Goal: Task Accomplishment & Management: Use online tool/utility

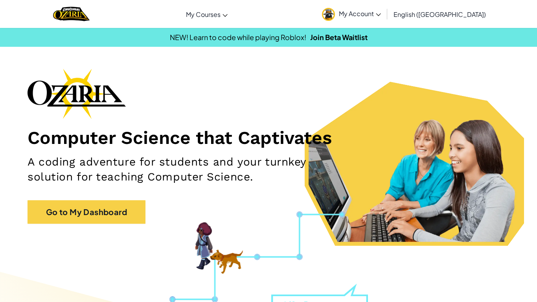
click at [228, 28] on div "Toggle navigation My Courses Ozaria Classroom CodeCombat Classroom AI League Es…" at bounding box center [268, 14] width 541 height 28
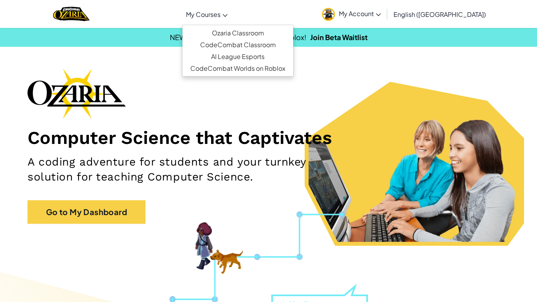
click at [231, 20] on link "My Courses" at bounding box center [207, 14] width 50 height 21
click at [245, 30] on link "Ozaria Classroom" at bounding box center [238, 33] width 111 height 12
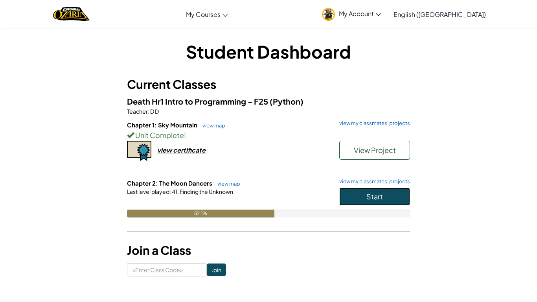
click at [355, 192] on button "Start" at bounding box center [375, 197] width 71 height 18
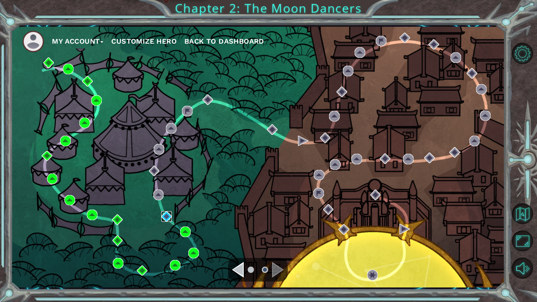
click at [165, 213] on img at bounding box center [166, 216] width 11 height 11
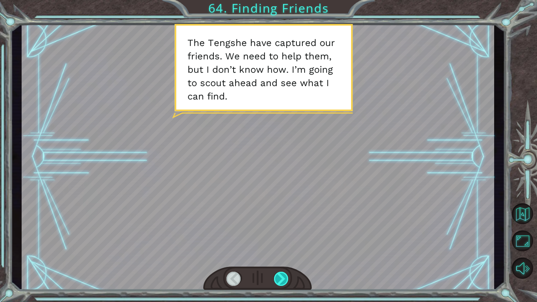
click at [280, 281] on div at bounding box center [281, 279] width 15 height 14
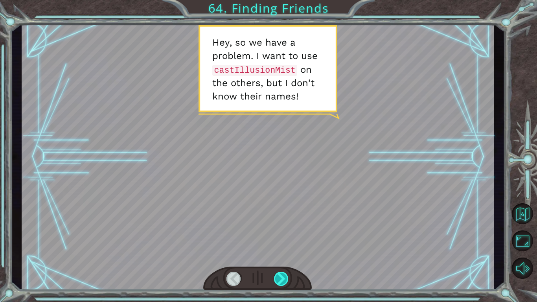
click at [280, 281] on div at bounding box center [281, 279] width 15 height 14
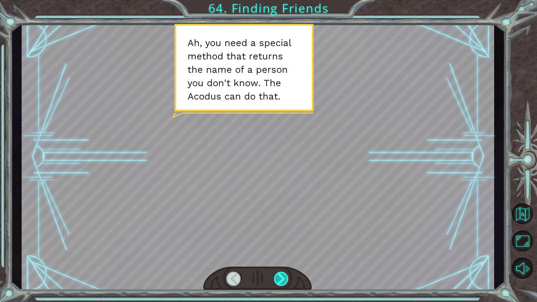
click at [280, 281] on div at bounding box center [281, 279] width 15 height 14
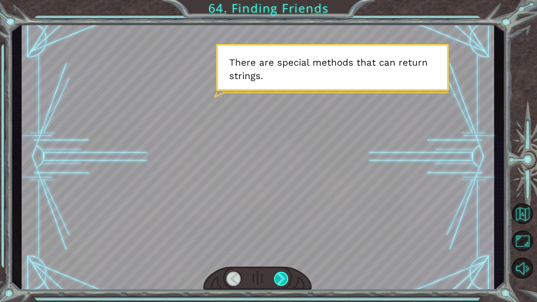
click at [280, 281] on div at bounding box center [281, 279] width 15 height 14
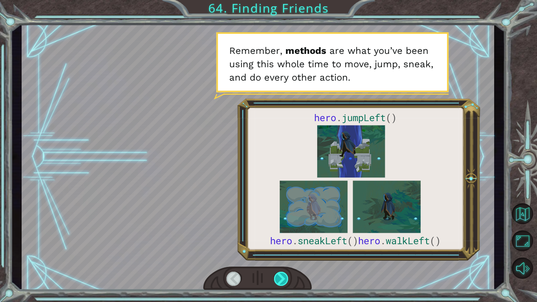
click at [280, 281] on div at bounding box center [281, 279] width 15 height 14
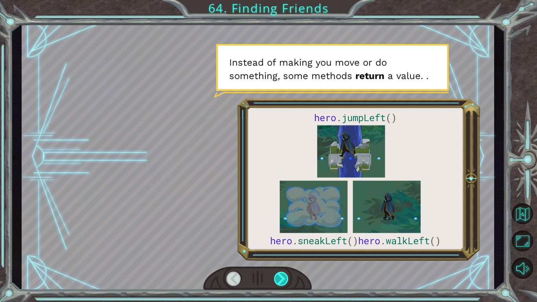
click at [280, 281] on div at bounding box center [281, 279] width 15 height 14
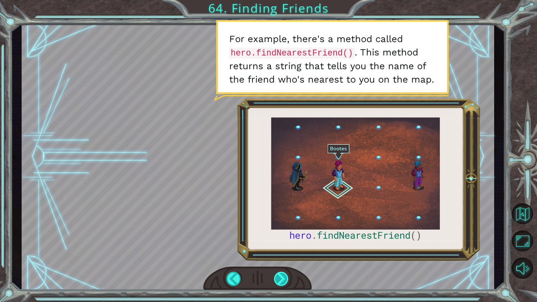
click at [280, 281] on div at bounding box center [281, 279] width 15 height 14
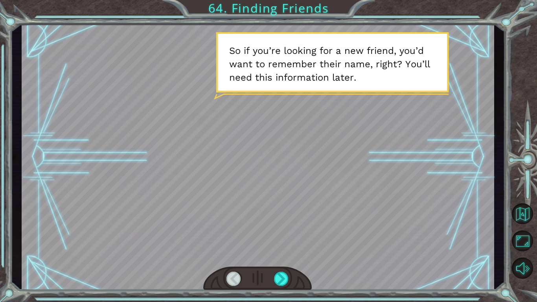
click at [283, 268] on div at bounding box center [257, 279] width 109 height 24
click at [283, 275] on div at bounding box center [281, 279] width 15 height 14
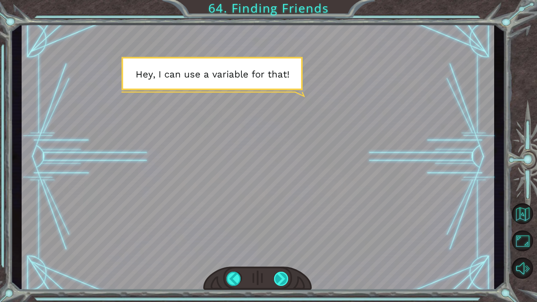
click at [283, 275] on div at bounding box center [281, 279] width 15 height 14
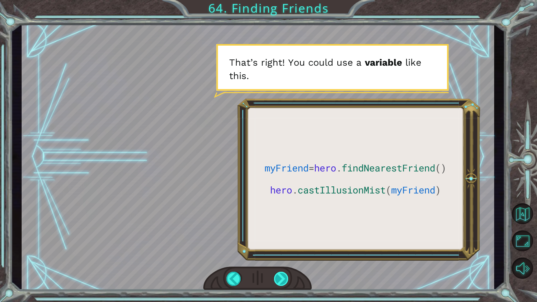
click at [283, 275] on div at bounding box center [281, 279] width 15 height 14
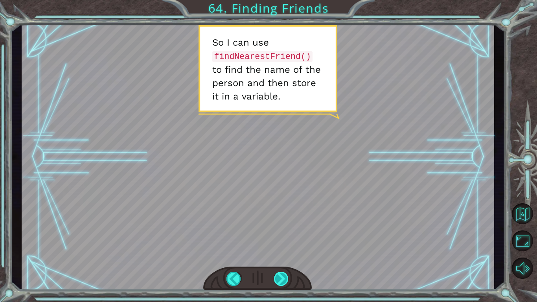
click at [288, 278] on div at bounding box center [281, 279] width 15 height 14
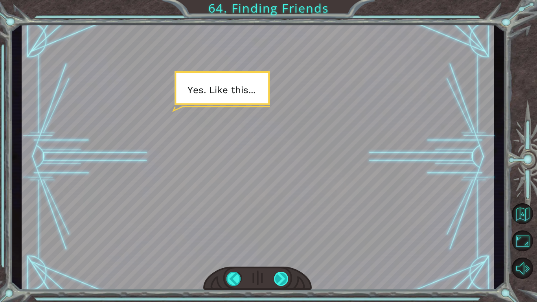
click at [285, 279] on div at bounding box center [281, 279] width 15 height 14
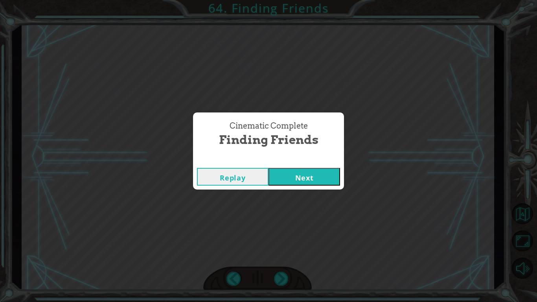
click at [306, 169] on button "Next" at bounding box center [305, 177] width 72 height 18
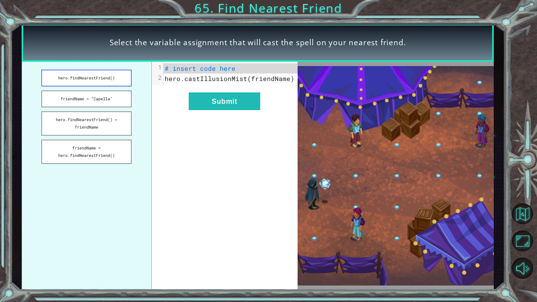
click at [91, 75] on button "hero.findNearestFriend()" at bounding box center [86, 78] width 90 height 17
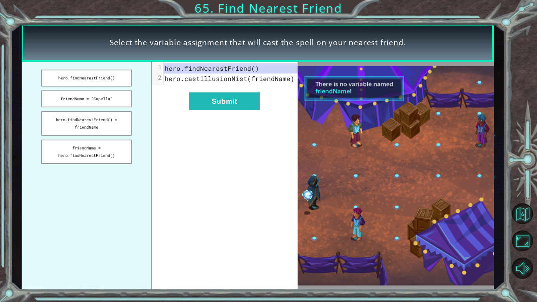
click at [227, 66] on span "hero.findNearestFriend()" at bounding box center [212, 68] width 94 height 8
click at [118, 74] on button "hero.findNearestFriend()" at bounding box center [86, 78] width 90 height 17
click at [105, 127] on button "hero.findNearestFriend() = friendName" at bounding box center [86, 123] width 90 height 24
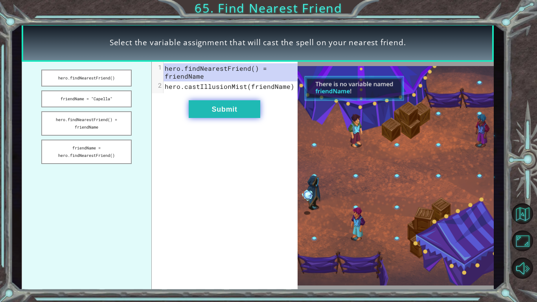
click at [220, 111] on button "Submit" at bounding box center [225, 109] width 72 height 18
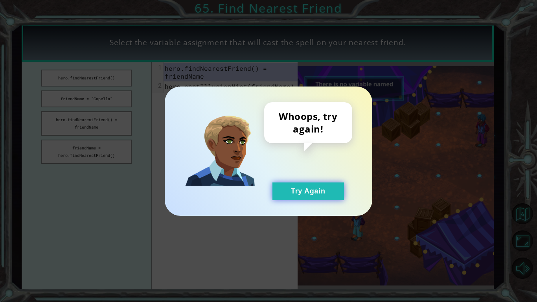
click at [292, 185] on button "Try Again" at bounding box center [309, 192] width 72 height 18
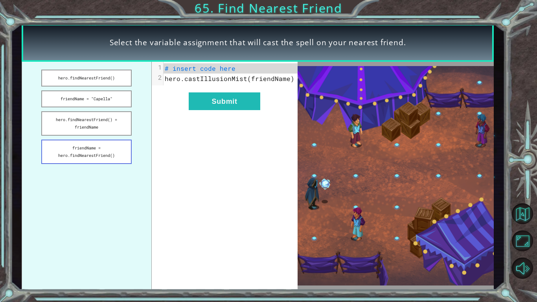
click at [123, 163] on button "friendName = hero.findNearestFriend()" at bounding box center [86, 152] width 90 height 24
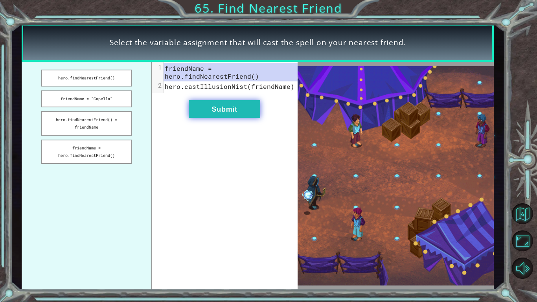
click at [223, 108] on button "Submit" at bounding box center [225, 109] width 72 height 18
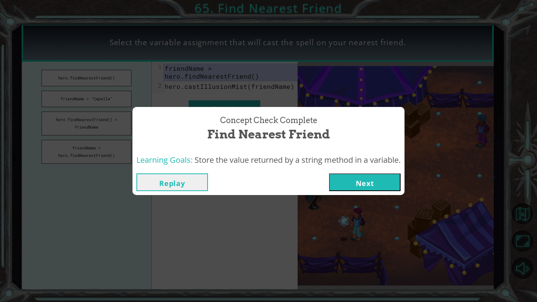
click at [356, 178] on button "Next" at bounding box center [365, 182] width 72 height 18
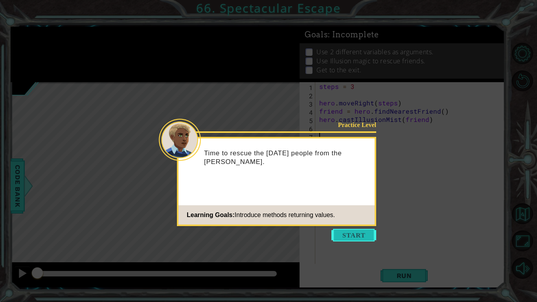
click at [355, 232] on button "Start" at bounding box center [354, 235] width 45 height 13
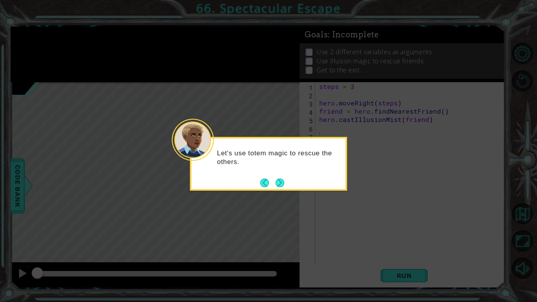
click at [279, 176] on div "Let's use totem magic to rescue the others." at bounding box center [269, 162] width 154 height 40
click at [279, 180] on button "Next" at bounding box center [280, 183] width 9 height 9
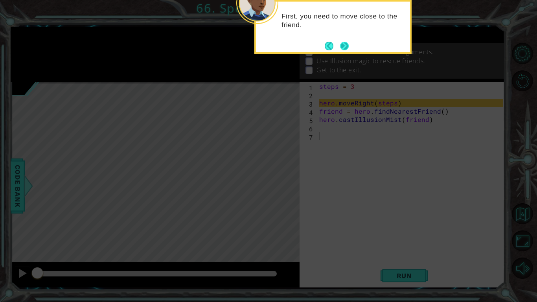
click at [340, 43] on button "Next" at bounding box center [344, 46] width 9 height 9
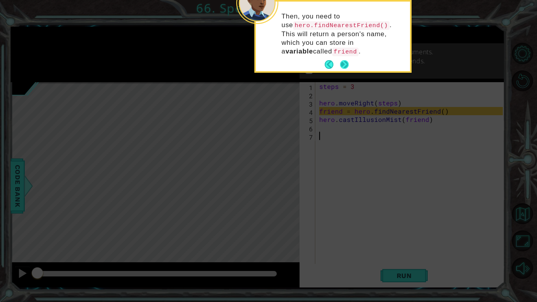
click at [341, 61] on button "Next" at bounding box center [344, 64] width 9 height 9
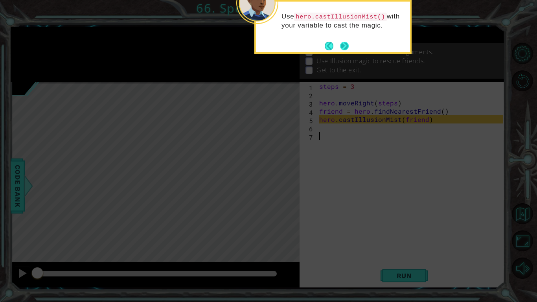
click at [344, 47] on button "Next" at bounding box center [344, 46] width 9 height 9
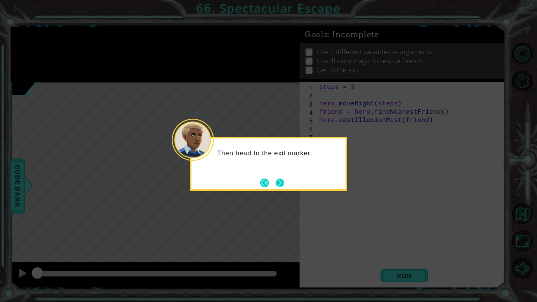
click at [280, 182] on button "Next" at bounding box center [280, 183] width 9 height 9
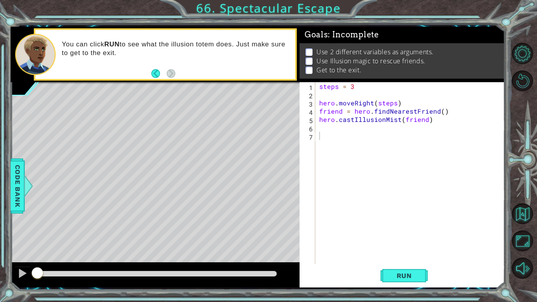
click at [389, 289] on div "1 ההההההההההההההההההההההההההההההההההההההההההההההההההההההההההההההההההההההההההההה…" at bounding box center [258, 157] width 495 height 266
click at [399, 275] on span "Run" at bounding box center [404, 276] width 31 height 8
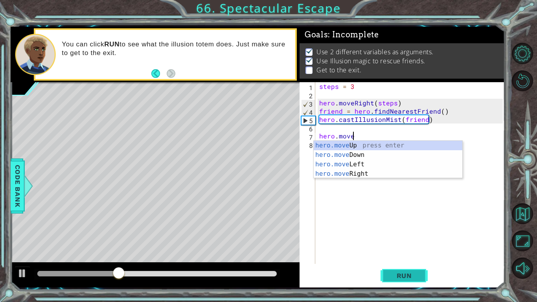
scroll to position [0, 2]
click at [359, 174] on div "hero.move Up press enter hero.move Down press enter hero.move Left press enter …" at bounding box center [388, 169] width 149 height 57
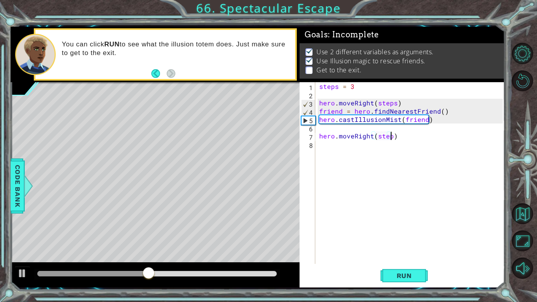
scroll to position [0, 4]
type textarea "hero.moveRight(steps)"
click at [415, 273] on span "Run" at bounding box center [404, 276] width 31 height 8
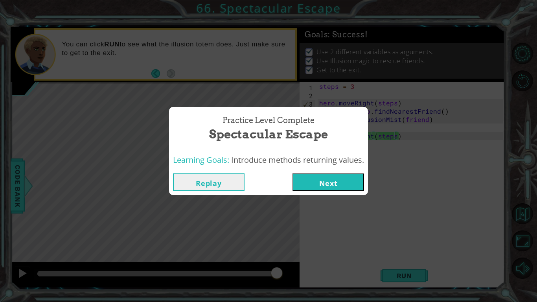
click at [312, 185] on button "Next" at bounding box center [329, 182] width 72 height 18
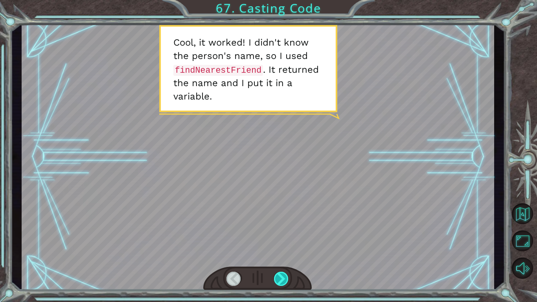
click at [282, 279] on div at bounding box center [281, 279] width 15 height 14
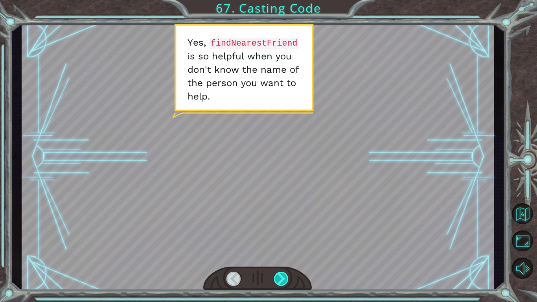
click at [282, 279] on div at bounding box center [281, 279] width 15 height 14
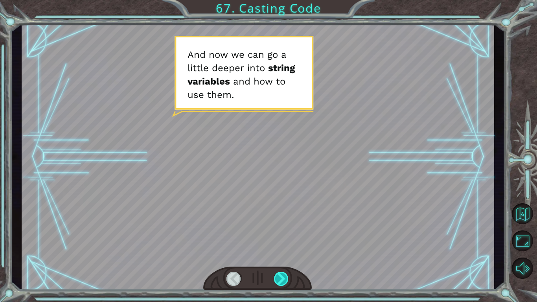
click at [282, 279] on div at bounding box center [281, 279] width 15 height 14
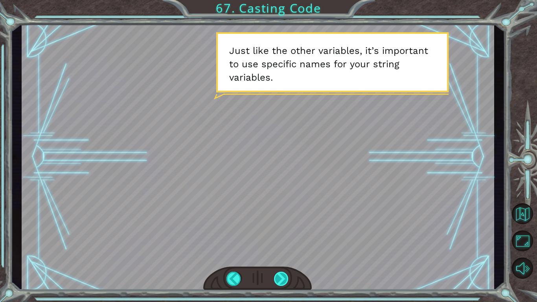
click at [282, 279] on div at bounding box center [281, 279] width 15 height 14
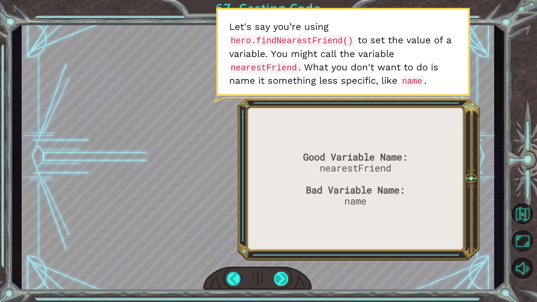
click at [282, 279] on div at bounding box center [281, 279] width 15 height 14
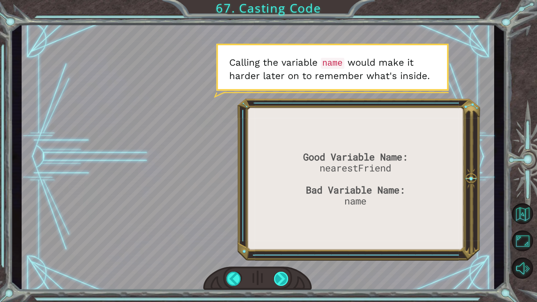
click at [282, 279] on div at bounding box center [281, 279] width 15 height 14
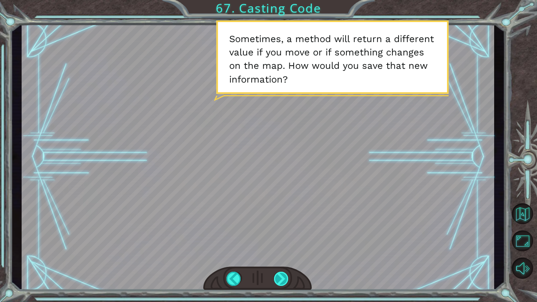
click at [282, 279] on div at bounding box center [281, 279] width 15 height 14
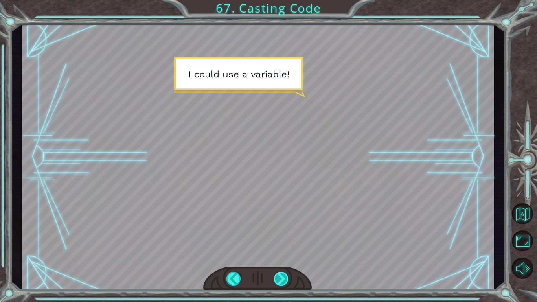
click at [282, 279] on div at bounding box center [281, 279] width 15 height 14
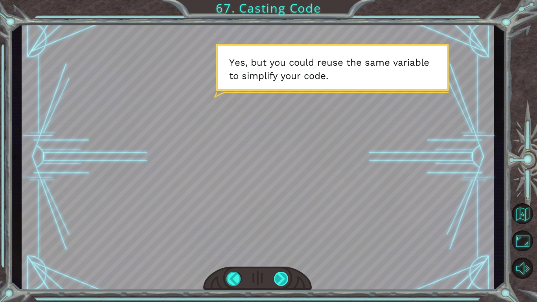
click at [282, 279] on div at bounding box center [281, 279] width 15 height 14
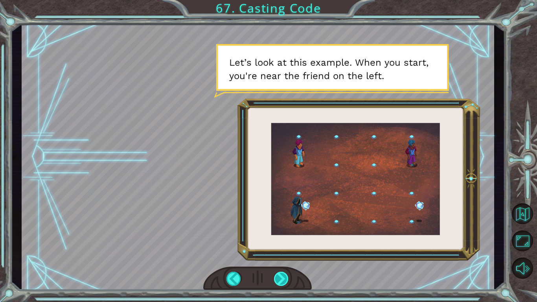
click at [282, 279] on div at bounding box center [281, 279] width 15 height 14
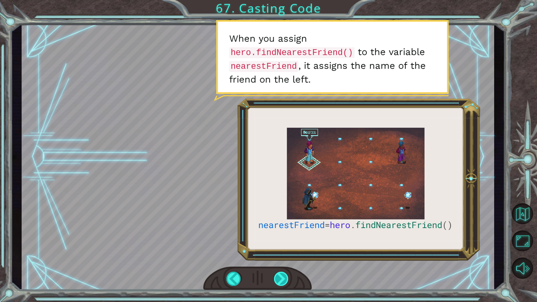
click at [282, 279] on div at bounding box center [281, 279] width 15 height 14
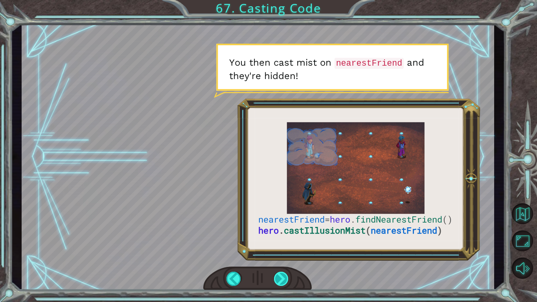
click at [282, 279] on div at bounding box center [281, 279] width 15 height 14
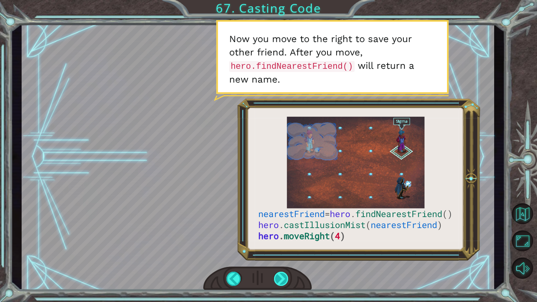
click at [282, 281] on div at bounding box center [281, 279] width 15 height 14
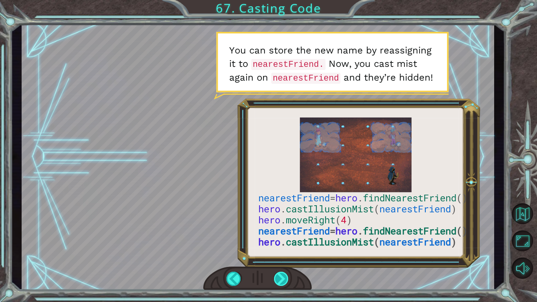
click at [280, 275] on div at bounding box center [281, 279] width 15 height 14
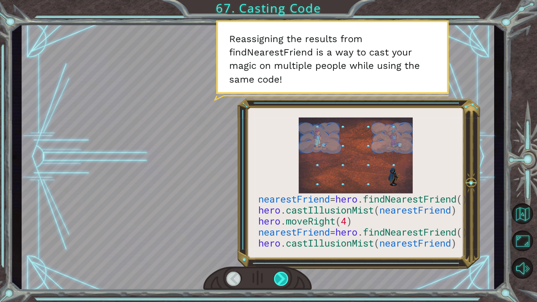
click at [281, 277] on div at bounding box center [281, 279] width 15 height 14
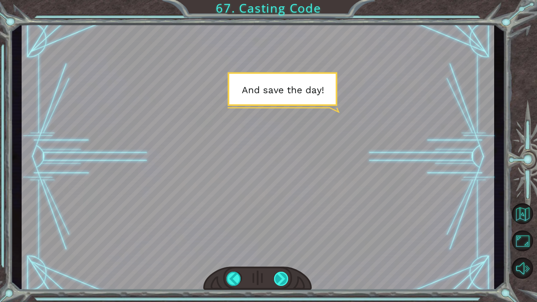
click at [280, 278] on div at bounding box center [281, 279] width 15 height 14
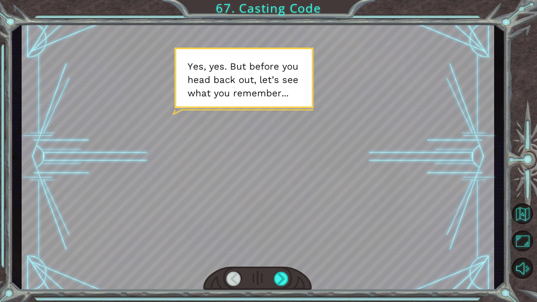
click at [284, 299] on div "nearestFriend = hero . findNearestFriend () hero . castIllusionMist ( nearestFr…" at bounding box center [268, 151] width 537 height 302
click at [278, 269] on div at bounding box center [257, 279] width 109 height 24
click at [281, 273] on div at bounding box center [281, 279] width 15 height 14
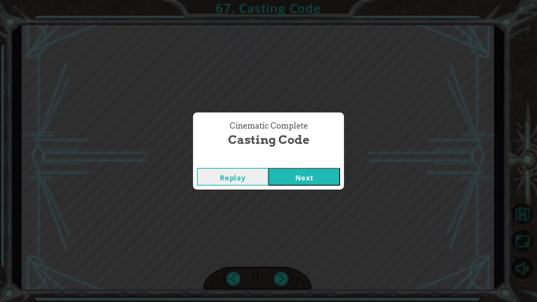
click at [317, 175] on button "Next" at bounding box center [305, 177] width 72 height 18
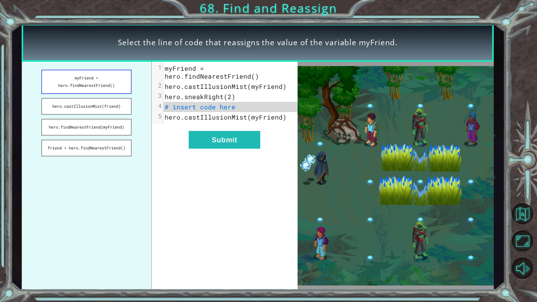
click at [105, 75] on button "myFriend = hero.findNearestFriend()" at bounding box center [86, 82] width 90 height 24
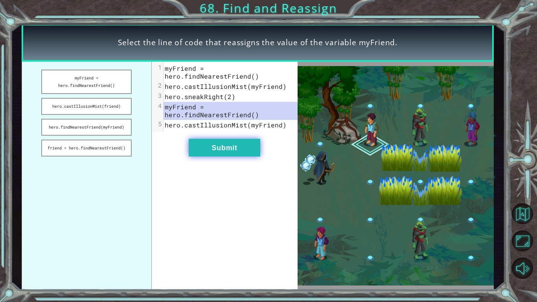
click at [237, 146] on button "Submit" at bounding box center [225, 148] width 72 height 18
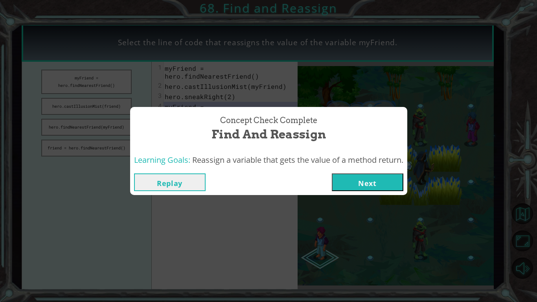
click at [357, 175] on button "Next" at bounding box center [368, 182] width 72 height 18
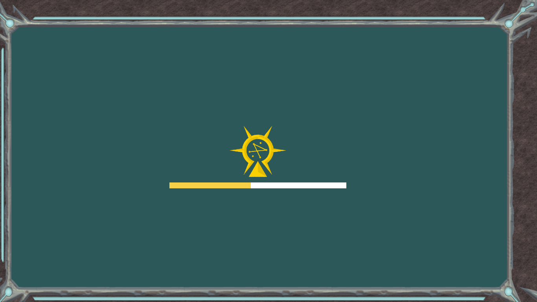
click at [356, 177] on div "Goals Error loading from server. Try refreshing the page. You'll need to join a…" at bounding box center [268, 151] width 537 height 302
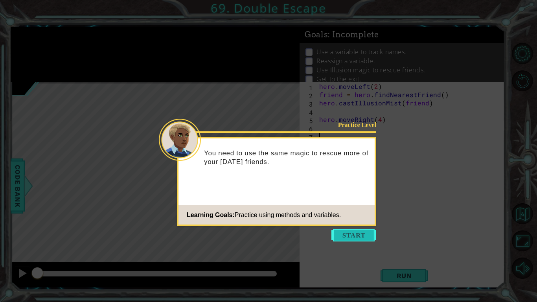
click at [345, 236] on button "Start" at bounding box center [354, 235] width 45 height 13
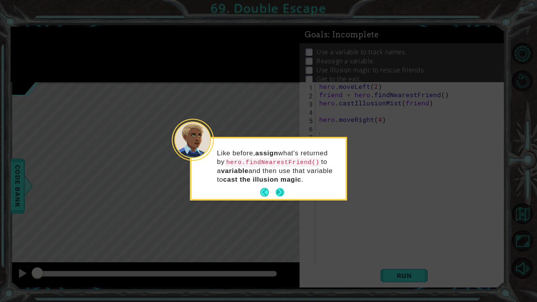
click at [279, 192] on button "Next" at bounding box center [280, 192] width 9 height 9
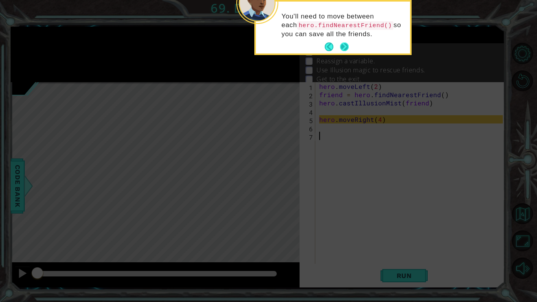
click at [346, 44] on button "Next" at bounding box center [344, 46] width 9 height 9
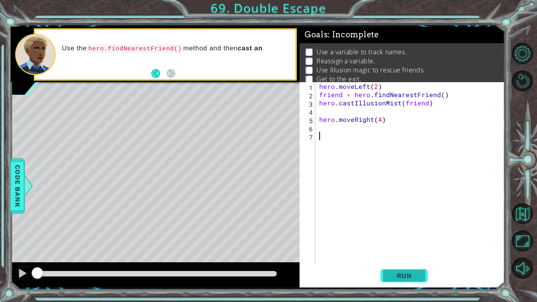
click at [404, 281] on button "Run" at bounding box center [404, 276] width 47 height 20
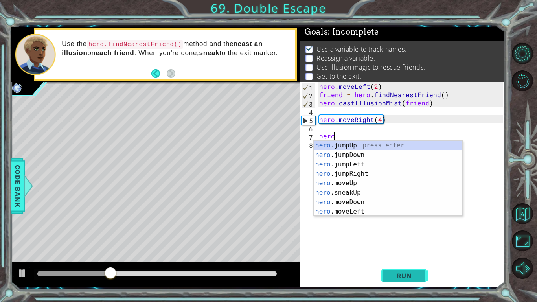
scroll to position [0, 1]
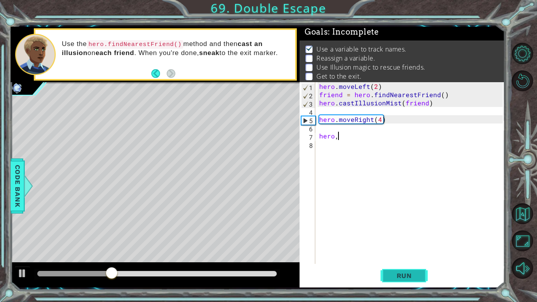
type textarea "hero,f"
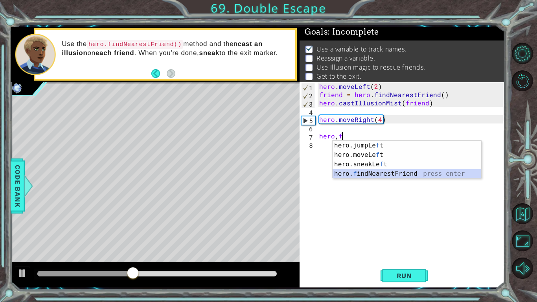
click at [373, 175] on div "hero.jumpLe f t press enter hero.moveLe f t press enter hero.sneakLe f t press …" at bounding box center [407, 169] width 149 height 57
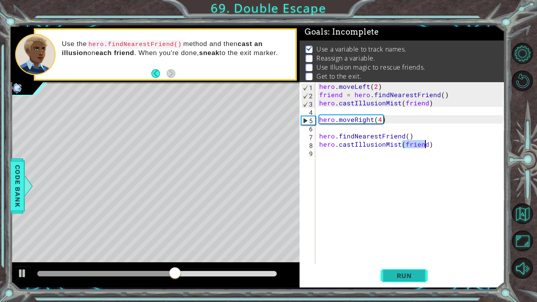
type textarea "hero.castIllusionMist(friend)"
click at [392, 281] on button "Run" at bounding box center [404, 276] width 47 height 20
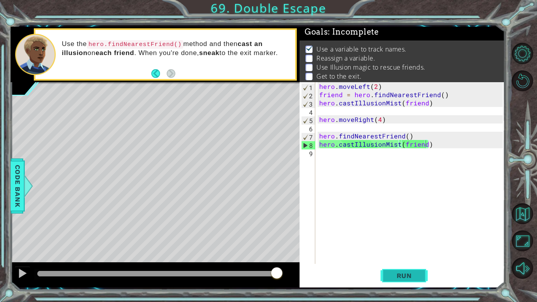
click at [402, 279] on span "Run" at bounding box center [404, 276] width 31 height 8
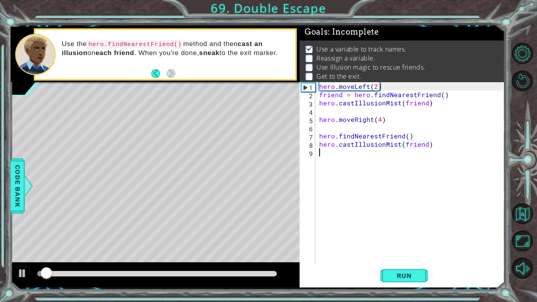
click at [329, 158] on div "hero . moveLeft ( 2 ) friend = hero . findNearestFriend ( ) hero . castIllusion…" at bounding box center [412, 181] width 189 height 198
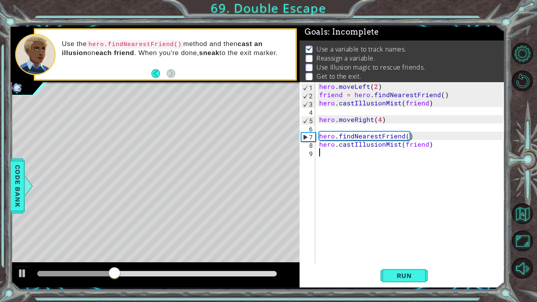
click at [334, 157] on div "hero . moveLeft ( 2 ) friend = hero . findNearestFriend ( ) hero . castIllusion…" at bounding box center [412, 181] width 189 height 198
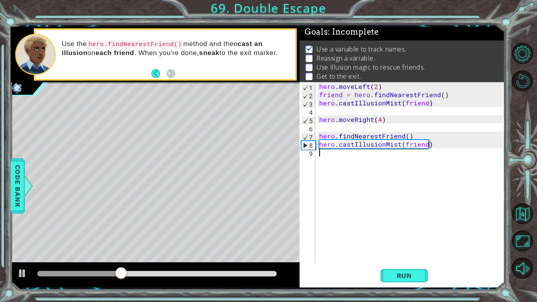
click at [336, 157] on div "hero . moveLeft ( 2 ) friend = hero . findNearestFriend ( ) hero . castIllusion…" at bounding box center [412, 181] width 189 height 198
click at [424, 145] on div "hero . moveLeft ( 2 ) friend = hero . findNearestFriend ( ) hero . castIllusion…" at bounding box center [412, 181] width 189 height 198
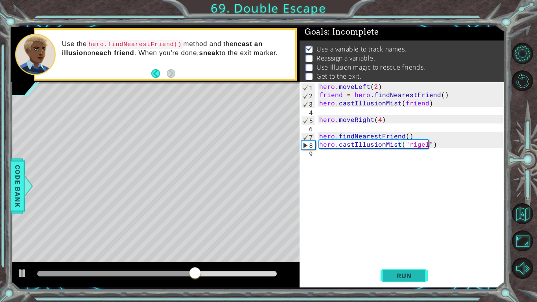
click at [403, 281] on button "Run" at bounding box center [404, 276] width 47 height 20
click at [410, 146] on div "hero . moveLeft ( 2 ) friend = hero . findNearestFriend ( ) hero . castIllusion…" at bounding box center [412, 181] width 189 height 198
type textarea "hero.castIllusionMist("Rigel")"
click at [423, 276] on button "Run" at bounding box center [404, 276] width 47 height 20
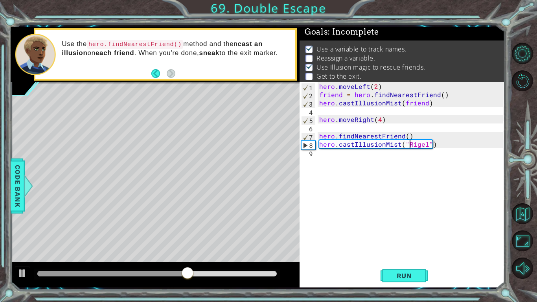
click at [343, 168] on div "hero . moveLeft ( 2 ) friend = hero . findNearestFriend ( ) hero . castIllusion…" at bounding box center [412, 181] width 189 height 198
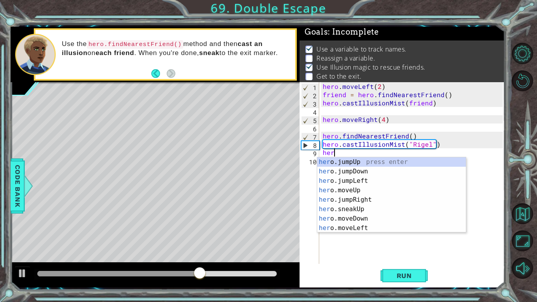
type textarea "hero"
click at [340, 183] on div "hero .jumpUp press enter hero .jumpDown press enter hero .jumpLeft press enter …" at bounding box center [391, 204] width 149 height 94
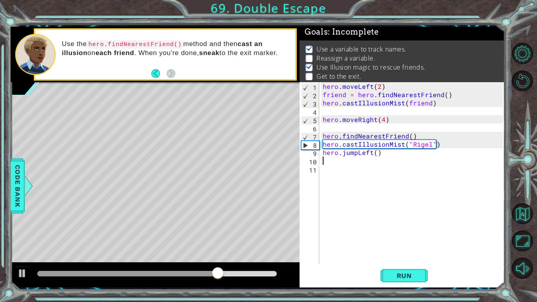
scroll to position [0, 0]
click at [383, 161] on div "hero . moveLeft ( 2 ) friend = hero . findNearestFriend ( ) hero . castIllusion…" at bounding box center [414, 181] width 186 height 198
click at [380, 155] on div "hero . moveLeft ( 2 ) friend = hero . findNearestFriend ( ) hero . castIllusion…" at bounding box center [414, 181] width 186 height 198
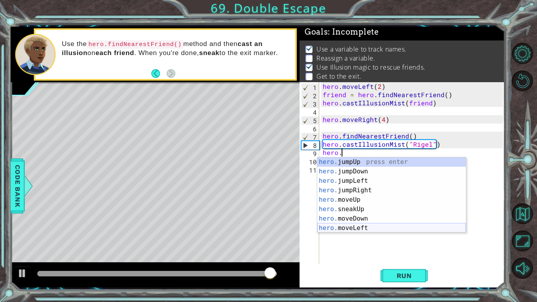
click at [350, 231] on div "hero. jumpUp press enter hero. jumpDown press enter hero. jumpLeft press enter …" at bounding box center [391, 204] width 149 height 94
type textarea "hero.moveLeft(1)"
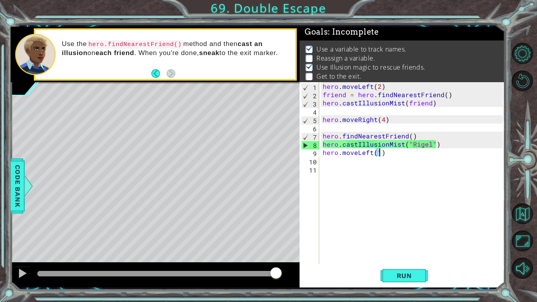
click at [336, 196] on div "hero . moveLeft ( 2 ) friend = hero . findNearestFriend ( ) hero . castIllusion…" at bounding box center [414, 181] width 186 height 198
click at [327, 166] on div "hero . moveLeft ( 2 ) friend = hero . findNearestFriend ( ) hero . castIllusion…" at bounding box center [414, 181] width 186 height 198
click at [327, 162] on div "hero . moveLeft ( 2 ) friend = hero . findNearestFriend ( ) hero . castIllusion…" at bounding box center [414, 181] width 186 height 198
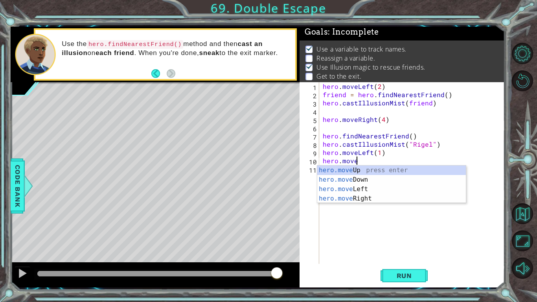
scroll to position [0, 2]
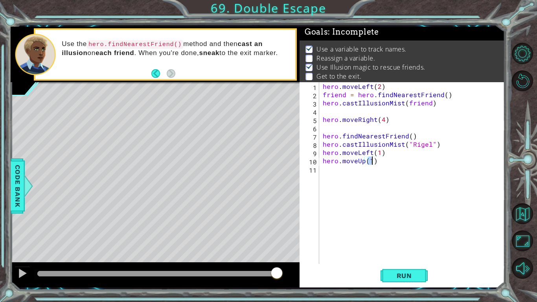
type textarea "hero.moveUp(4)"
click at [407, 275] on span "Run" at bounding box center [404, 276] width 31 height 8
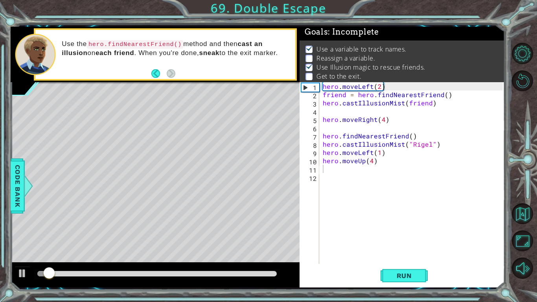
click at [160, 277] on div at bounding box center [157, 274] width 246 height 11
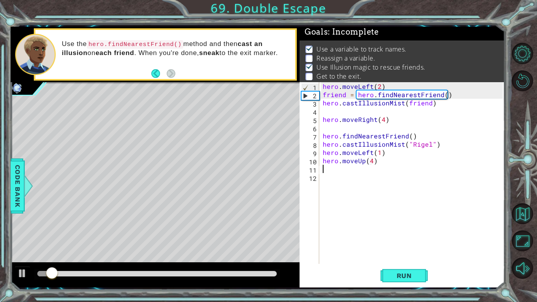
click at [159, 271] on div at bounding box center [157, 274] width 240 height 6
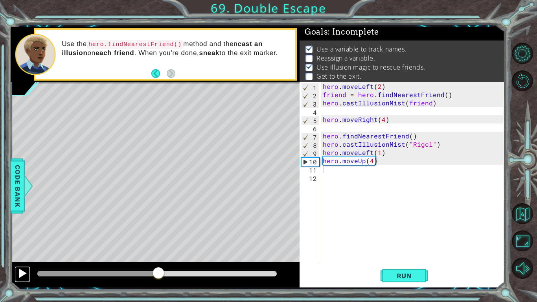
click at [25, 274] on div at bounding box center [22, 273] width 10 height 10
drag, startPoint x: 192, startPoint y: 277, endPoint x: 54, endPoint y: 279, distance: 138.1
click at [185, 279] on div at bounding box center [192, 274] width 14 height 14
click at [380, 153] on div "hero . moveLeft ( 2 ) friend = hero . findNearestFriend ( ) hero . castIllusion…" at bounding box center [414, 181] width 186 height 198
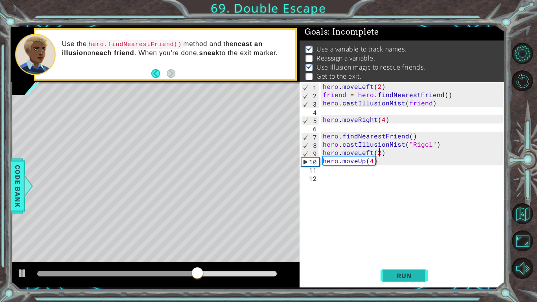
type textarea "hero.moveLeft(2)"
click at [423, 278] on button "Run" at bounding box center [404, 276] width 47 height 20
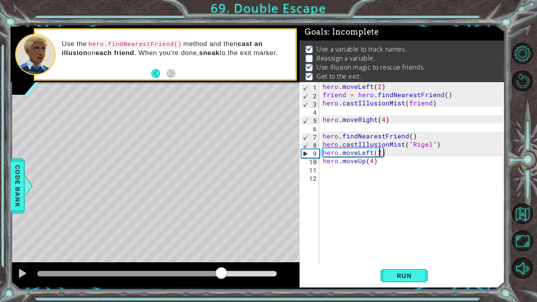
drag, startPoint x: 52, startPoint y: 272, endPoint x: 221, endPoint y: 279, distance: 168.9
click at [221, 279] on div at bounding box center [221, 274] width 14 height 14
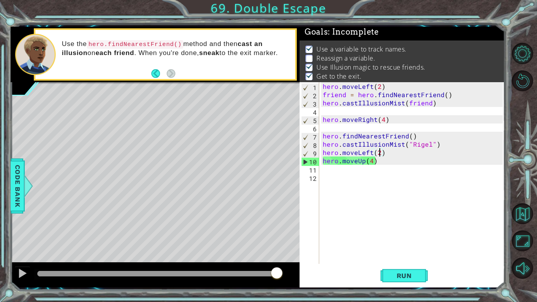
click at [330, 129] on div "hero . moveLeft ( 2 ) friend = hero . findNearestFriend ( ) hero . castIllusion…" at bounding box center [414, 181] width 186 height 198
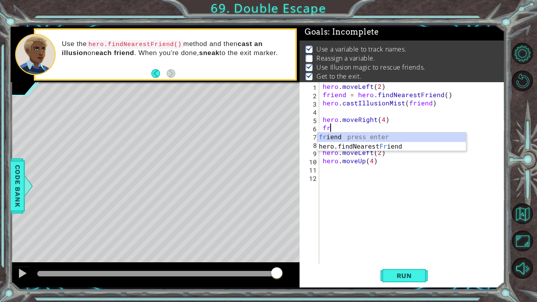
type textarea "f"
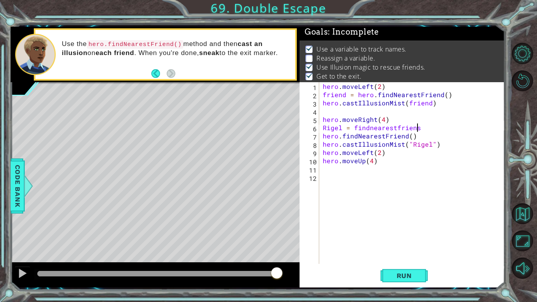
scroll to position [0, 6]
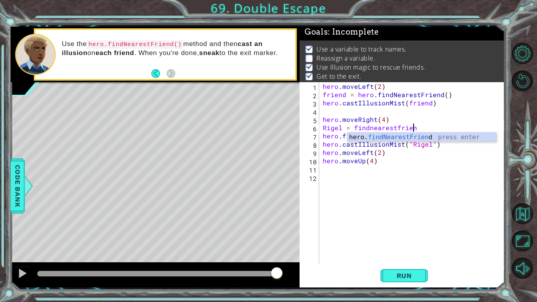
type textarea "Rigel = findnearestfriend"
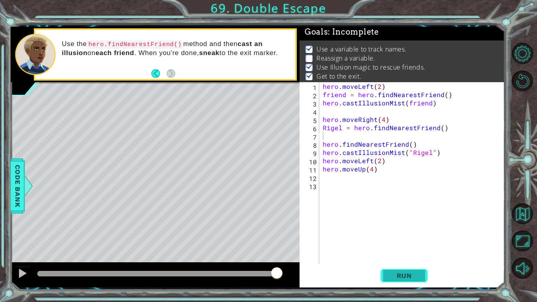
click at [406, 276] on span "Run" at bounding box center [404, 276] width 31 height 8
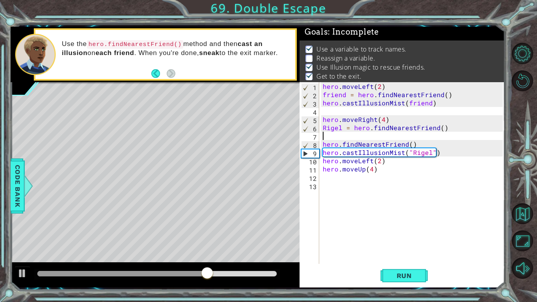
click at [346, 128] on div "hero . moveLeft ( 2 ) friend = hero . findNearestFriend ( ) hero . castIllusion…" at bounding box center [414, 181] width 186 height 198
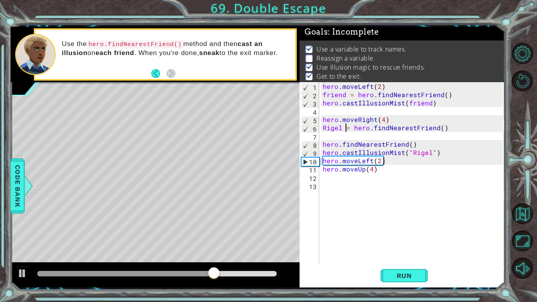
click at [342, 131] on div "hero . moveLeft ( 2 ) friend = hero . findNearestFriend ( ) hero . castIllusion…" at bounding box center [414, 181] width 186 height 198
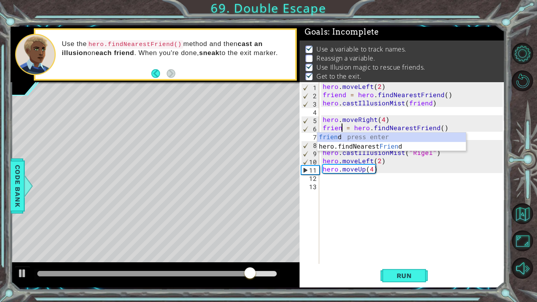
scroll to position [0, 1]
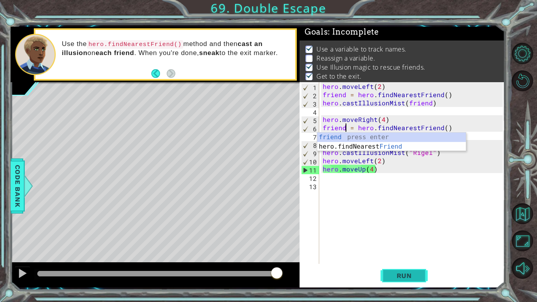
type textarea "friend = hero.findNearestFriend()"
click at [394, 275] on span "Run" at bounding box center [404, 276] width 31 height 8
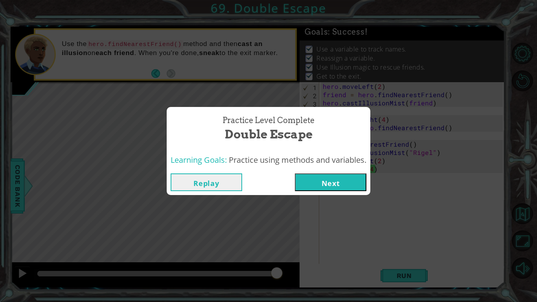
click at [341, 185] on button "Next" at bounding box center [331, 182] width 72 height 18
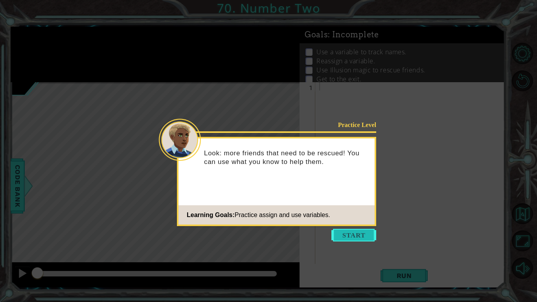
click at [367, 236] on button "Start" at bounding box center [354, 235] width 45 height 13
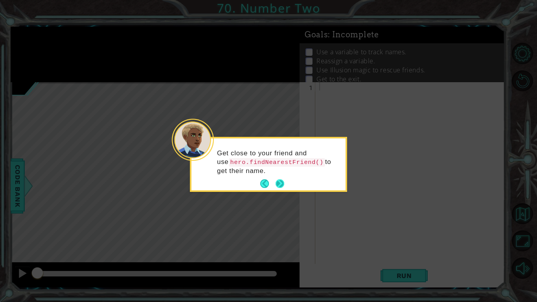
click at [276, 180] on button "Next" at bounding box center [280, 183] width 9 height 9
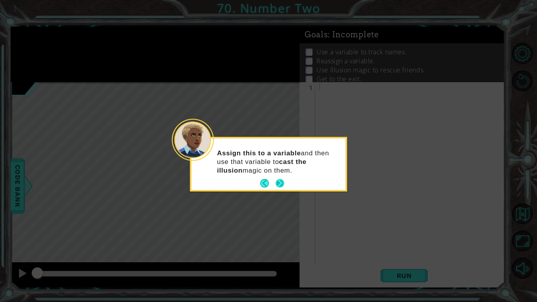
click at [280, 182] on button "Next" at bounding box center [280, 183] width 9 height 9
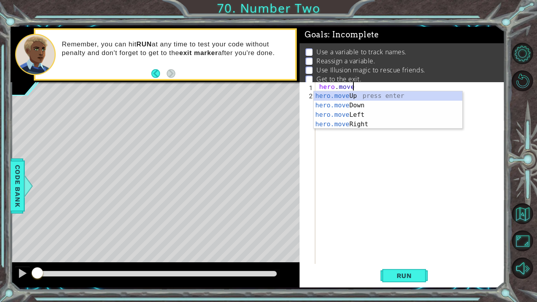
scroll to position [0, 2]
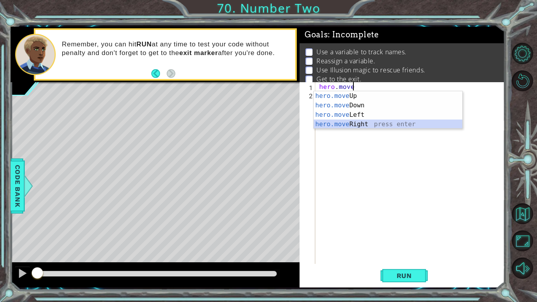
click at [392, 127] on div "hero.move Up press enter hero.move Down press enter hero.move Left press enter …" at bounding box center [388, 119] width 149 height 57
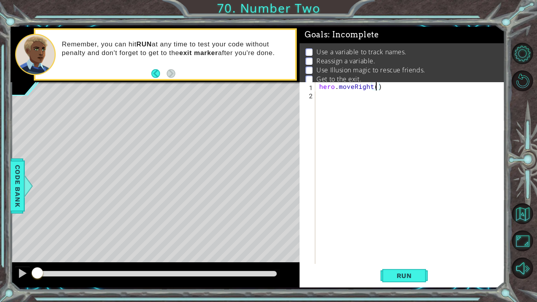
type textarea "hero.moveRight(2)"
click at [361, 104] on div "hero . moveRight ( 2 )" at bounding box center [412, 181] width 189 height 198
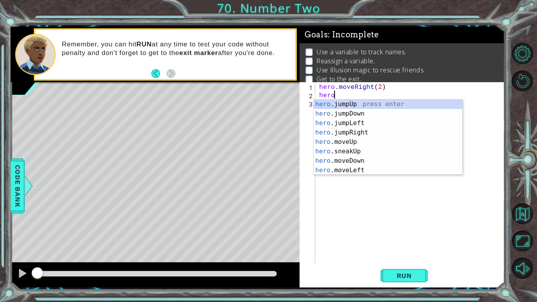
scroll to position [0, 1]
type textarea "hero.f"
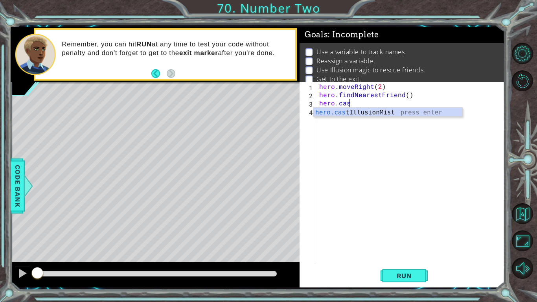
scroll to position [0, 2]
type textarea "hero.castIllusionMist(friend)"
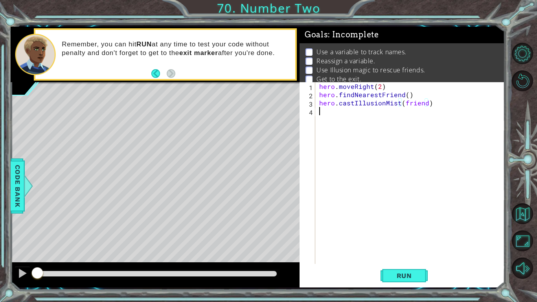
click at [337, 123] on div "hero . moveRight ( 2 ) hero . findNearestFriend ( ) hero . castIllusionMist ( f…" at bounding box center [412, 181] width 189 height 198
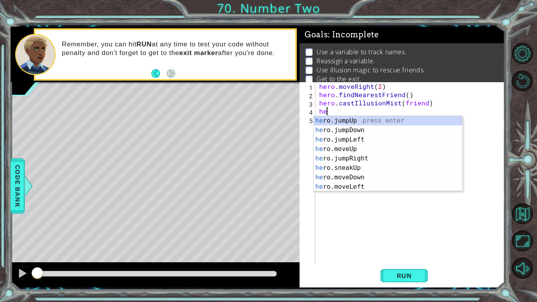
scroll to position [0, 0]
type textarea "h"
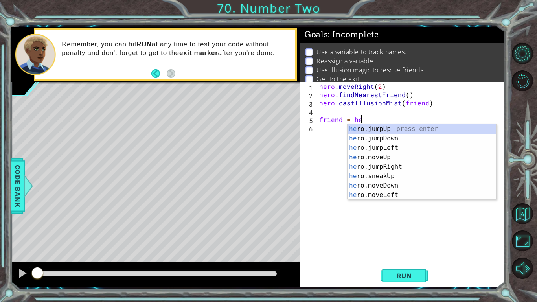
scroll to position [0, 2]
type textarea "friend = hero.f"
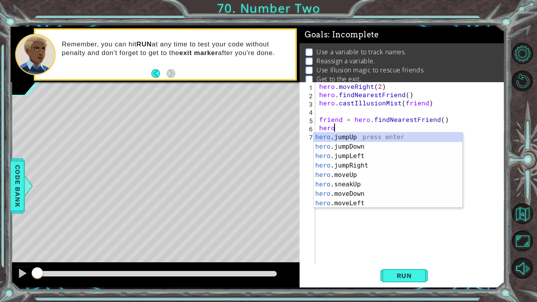
scroll to position [0, 1]
type textarea "hero."
click at [174, 210] on div "Level Map" at bounding box center [193, 198] width 364 height 232
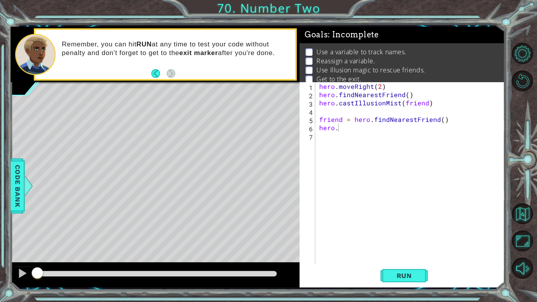
click at [365, 163] on div "hero . moveRight ( 2 ) hero . findNearestFriend ( ) hero . castIllusionMist ( f…" at bounding box center [412, 181] width 189 height 198
click at [342, 129] on div "hero . moveRight ( 2 ) hero . findNearestFriend ( ) hero . castIllusionMist ( f…" at bounding box center [412, 181] width 189 height 198
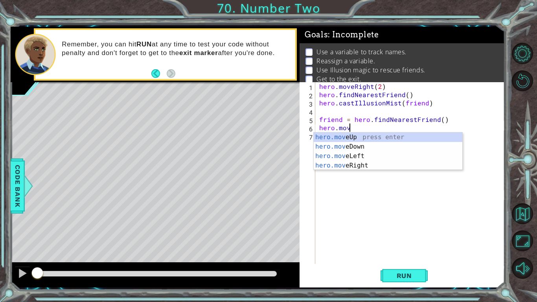
type textarea "hero.move"
click at [375, 172] on div "hero . moveRight ( 2 ) hero . findNearestFriend ( ) hero . castIllusionMist ( f…" at bounding box center [412, 181] width 189 height 198
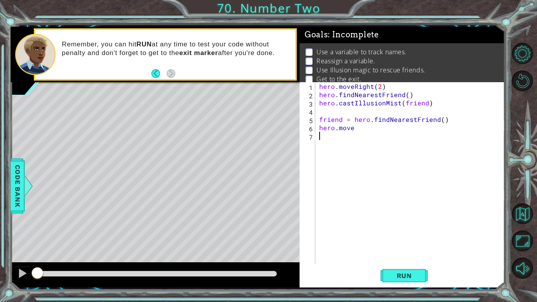
scroll to position [0, 0]
click at [367, 138] on div "hero . moveRight ( 2 ) hero . findNearestFriend ( ) hero . castIllusionMist ( f…" at bounding box center [412, 181] width 189 height 198
click at [363, 128] on div "hero . moveRight ( 2 ) hero . findNearestFriend ( ) hero . castIllusionMist ( f…" at bounding box center [412, 181] width 189 height 198
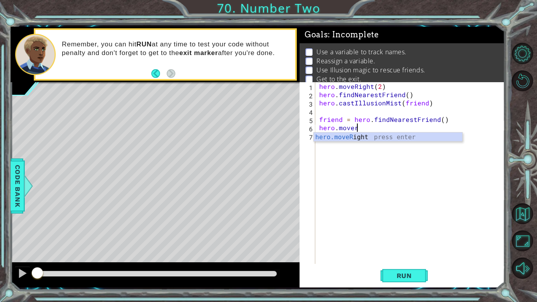
scroll to position [0, 2]
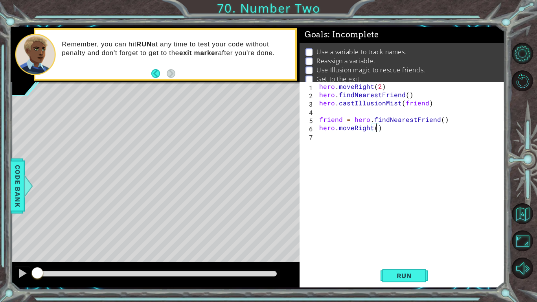
type textarea "hero.moveRight(2)"
click at [332, 143] on div "hero . moveRight ( 2 ) hero . findNearestFriend ( ) hero . castIllusionMist ( f…" at bounding box center [412, 181] width 189 height 198
type textarea "hero.find"
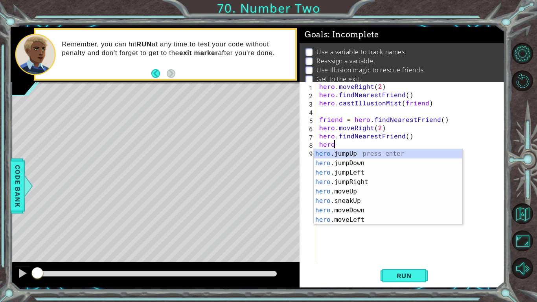
scroll to position [0, 1]
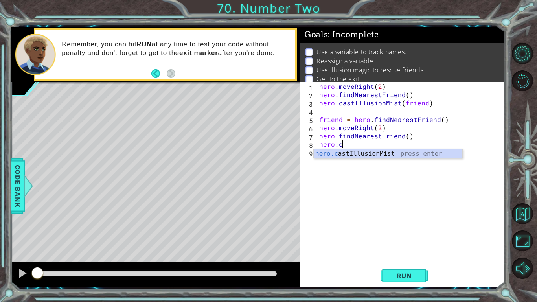
type textarea "hero.castIllusionMist(friend)"
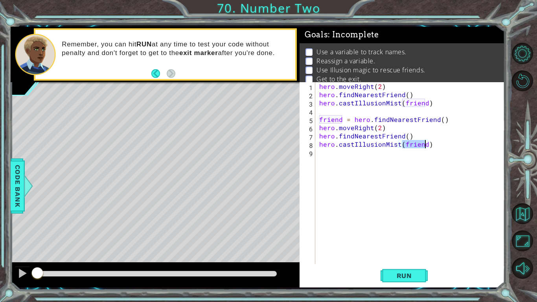
click at [353, 152] on div "hero . moveRight ( 2 ) hero . findNearestFriend ( ) hero . castIllusionMist ( f…" at bounding box center [412, 181] width 189 height 198
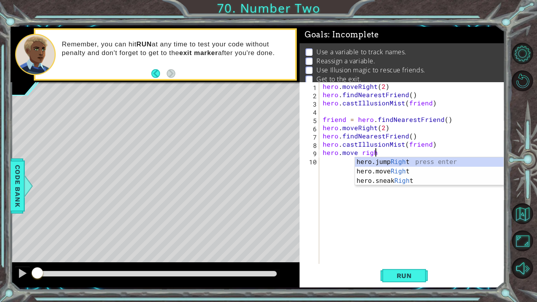
scroll to position [0, 3]
click at [403, 173] on div "hero.jump Right press enter hero.move Right press enter hero.sneak Right press …" at bounding box center [429, 180] width 149 height 47
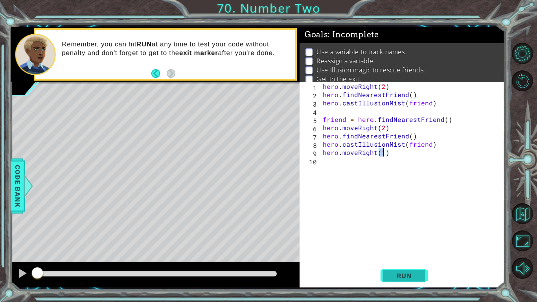
click at [409, 275] on span "Run" at bounding box center [404, 276] width 31 height 8
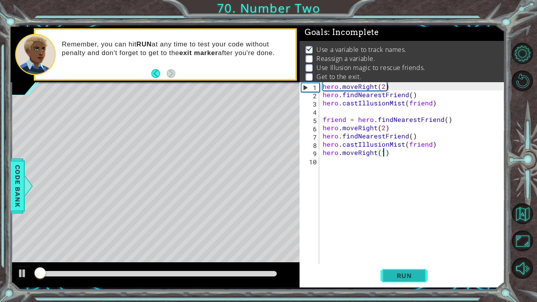
scroll to position [3, 0]
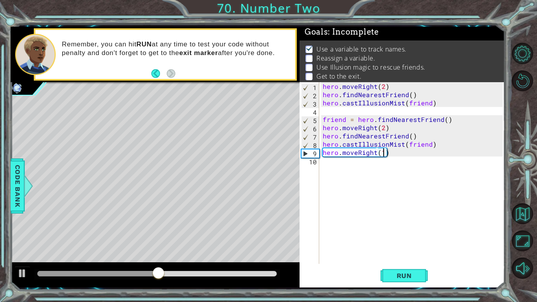
click at [319, 83] on div "hero.moveRight(1) 1 2 3 4 5 6 7 8 9 10 hero . moveRight ( 2 ) hero . findNeares…" at bounding box center [401, 173] width 203 height 182
click at [324, 85] on div "hero . moveRight ( 2 ) hero . findNearestFriend ( ) hero . castIllusionMist ( f…" at bounding box center [414, 181] width 186 height 198
type textarea "hero.moveRight(2)"
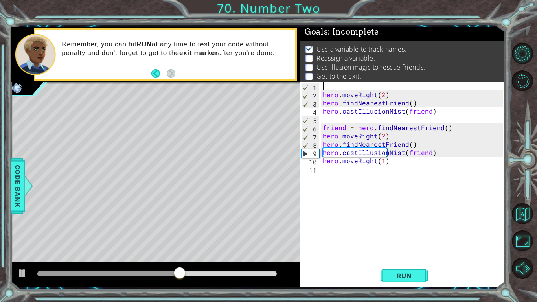
click at [329, 85] on div "hero . moveRight ( 2 ) hero . findNearestFriend ( ) hero . castIllusionMist ( f…" at bounding box center [414, 181] width 186 height 198
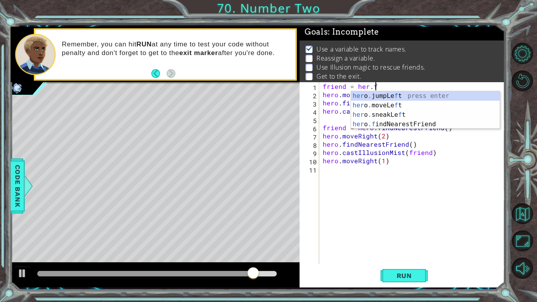
scroll to position [0, 3]
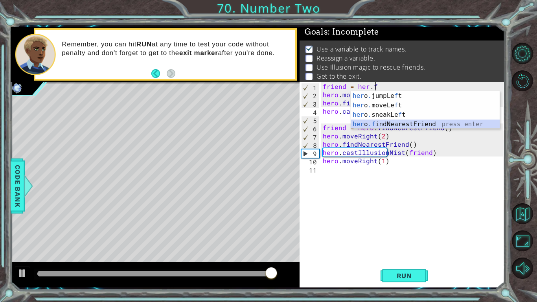
click at [385, 128] on div "her o . jumpLe f t press enter her o . moveLe f t press enter her o . sneakLe f…" at bounding box center [425, 119] width 149 height 57
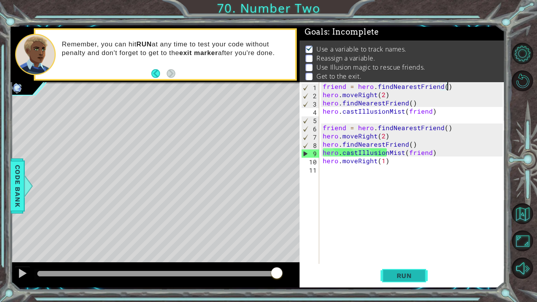
click at [389, 272] on span "Run" at bounding box center [404, 276] width 31 height 8
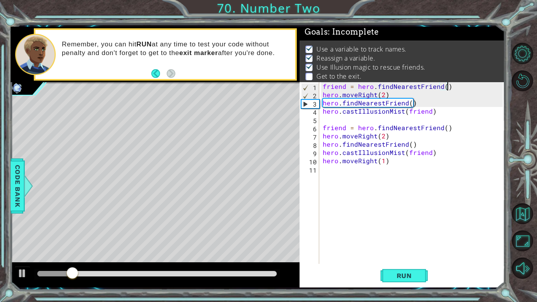
click at [383, 164] on div "friend = hero . findNearestFriend ( ) hero . moveRight ( 2 ) hero . findNearest…" at bounding box center [414, 181] width 186 height 198
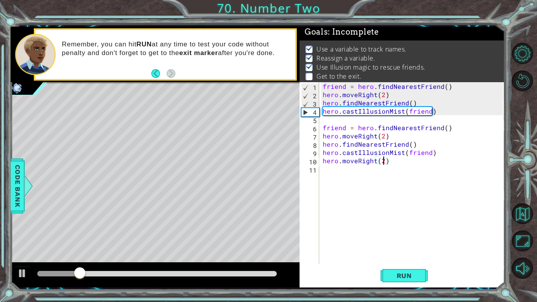
scroll to position [0, 4]
drag, startPoint x: 92, startPoint y: 272, endPoint x: 0, endPoint y: 298, distance: 95.4
click at [0, 298] on div "1 ההההההההההההההההההההההההההההההההההההההההההההההההההההההההההההההההההההההההההההה…" at bounding box center [268, 151] width 537 height 302
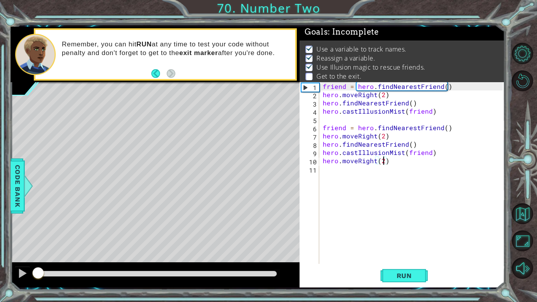
drag, startPoint x: 200, startPoint y: 272, endPoint x: 1, endPoint y: 302, distance: 201.7
click at [1, 302] on div "1 ההההההההההההההההההההההההההההההההההההההההההההההההההההההההההההההההההההההההההההה…" at bounding box center [268, 151] width 537 height 302
type textarea "hero.moveRight(2)"
click at [412, 275] on span "Run" at bounding box center [404, 276] width 31 height 8
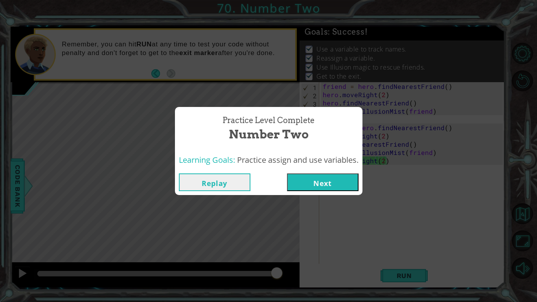
click at [315, 170] on div "Replay Next" at bounding box center [269, 183] width 188 height 26
click at [316, 174] on button "Next" at bounding box center [323, 182] width 72 height 18
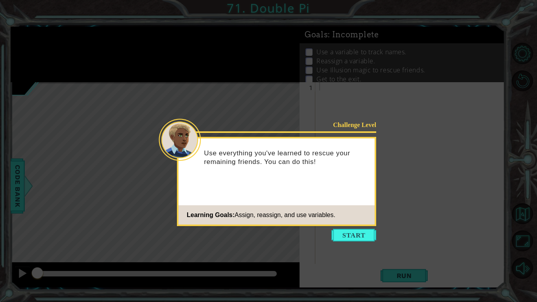
click at [348, 224] on footer "Learning Goals: Assign, reassign, and use variables." at bounding box center [277, 214] width 196 height 19
click at [354, 238] on button "Start" at bounding box center [354, 235] width 45 height 13
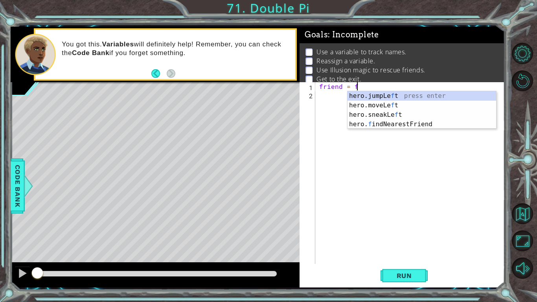
scroll to position [0, 2]
type textarea "friend = fi"
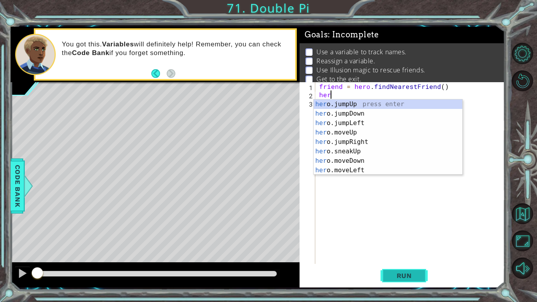
scroll to position [0, 0]
type textarea "h"
type textarea "hero.f"
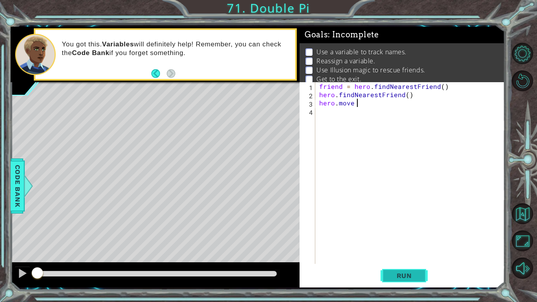
scroll to position [0, 2]
type textarea "hero.moveUp(2)"
click at [319, 112] on div "friend = hero . findNearestFriend ( ) hero . findNearestFriend ( ) hero . moveU…" at bounding box center [412, 181] width 189 height 198
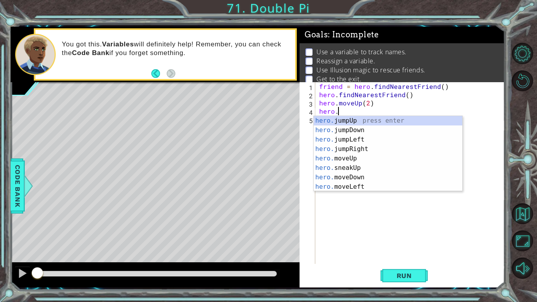
scroll to position [0, 1]
type textarea "hero.m"
click at [363, 186] on div "hero.m oveUp press enter hero.m oveDown press enter hero.m oveLeft press enter …" at bounding box center [388, 163] width 149 height 94
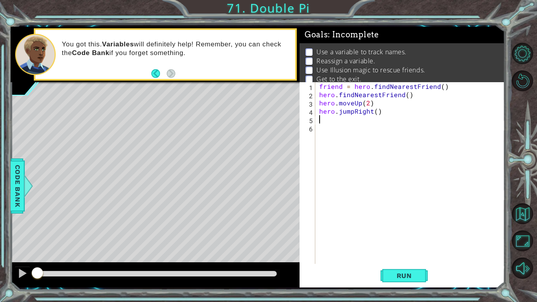
scroll to position [0, 0]
click at [379, 111] on div "friend = hero . findNearestFriend ( ) hero . findNearestFriend ( ) hero . moveU…" at bounding box center [412, 181] width 189 height 198
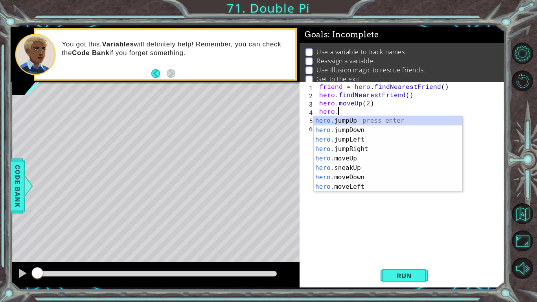
scroll to position [0, 1]
click at [369, 149] on div "hero.m oveUp press enter hero.m oveDown press enter hero.m oveLeft press enter …" at bounding box center [388, 163] width 149 height 94
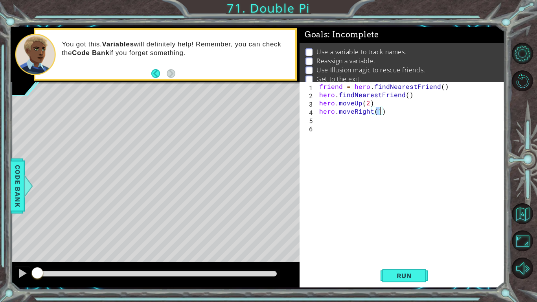
type textarea "hero.moveRight(2)"
click at [346, 118] on div "friend = hero . findNearestFriend ( ) hero . findNearestFriend ( ) hero . moveU…" at bounding box center [412, 181] width 189 height 198
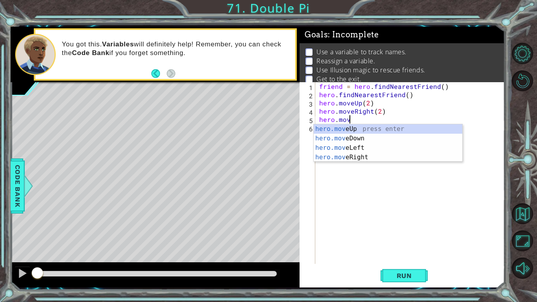
scroll to position [0, 2]
click at [353, 141] on div "hero.move Up press enter hero.move Down press enter hero.move Left press enter …" at bounding box center [388, 152] width 149 height 57
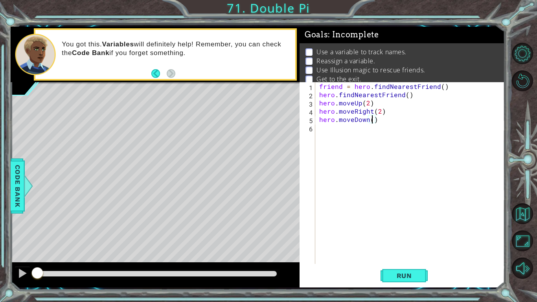
type textarea "hero.moveDown(2)"
click at [348, 139] on div "friend = hero . findNearestFriend ( ) hero . findNearestFriend ( ) hero . moveU…" at bounding box center [412, 181] width 189 height 198
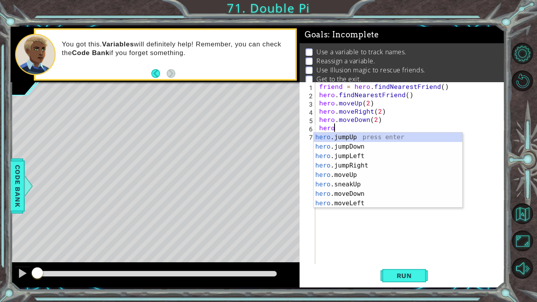
scroll to position [0, 1]
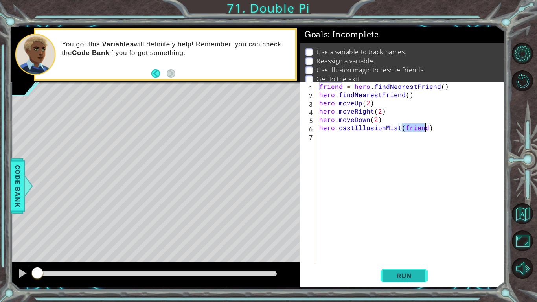
type textarea "hero.castIllusionMist(friend)"
click at [399, 272] on span "Run" at bounding box center [404, 276] width 31 height 8
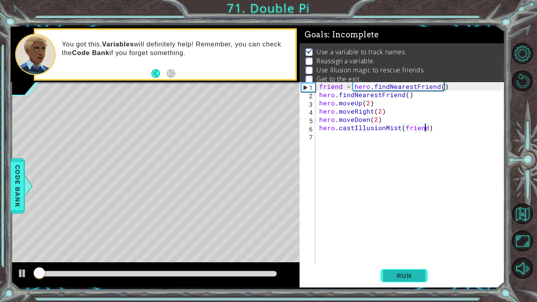
scroll to position [3, 0]
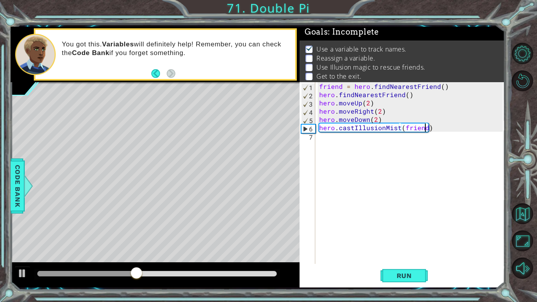
click at [359, 167] on div "friend = hero . findNearestFriend ( ) hero . findNearestFriend ( ) hero . moveU…" at bounding box center [412, 181] width 189 height 198
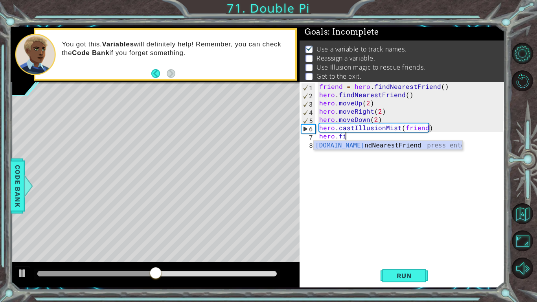
type textarea "hero.find"
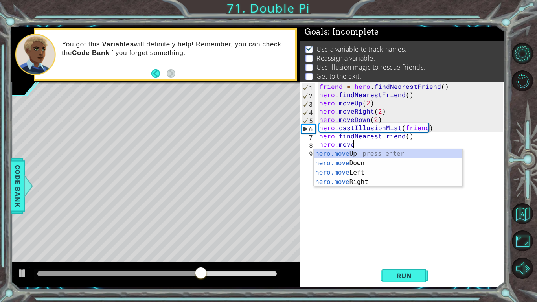
scroll to position [0, 2]
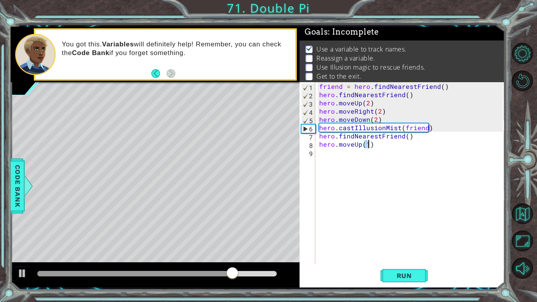
type textarea "hero.moveUp(3)"
click at [343, 172] on div "friend = hero . findNearestFriend ( ) hero . findNearestFriend ( ) hero . moveU…" at bounding box center [412, 181] width 189 height 198
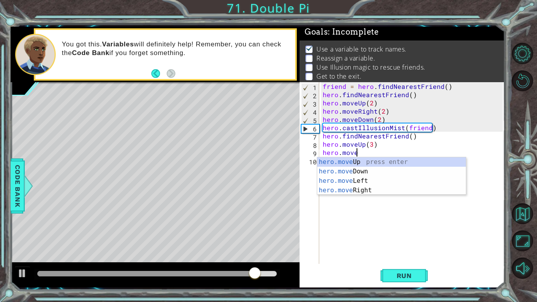
scroll to position [0, 2]
click at [375, 191] on div "hero.move Up press enter hero.move Down press enter hero.move Left press enter …" at bounding box center [391, 185] width 149 height 57
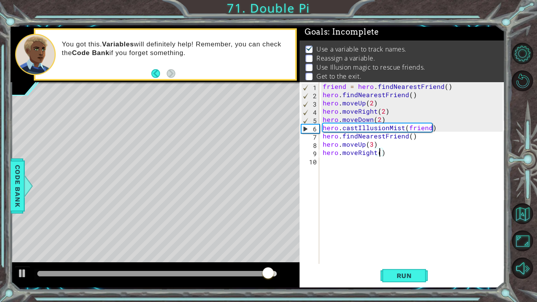
type textarea "hero.moveRight(3)"
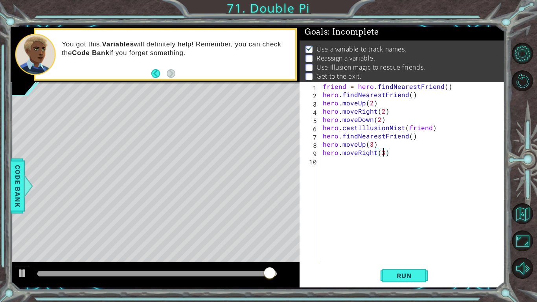
scroll to position [0, 4]
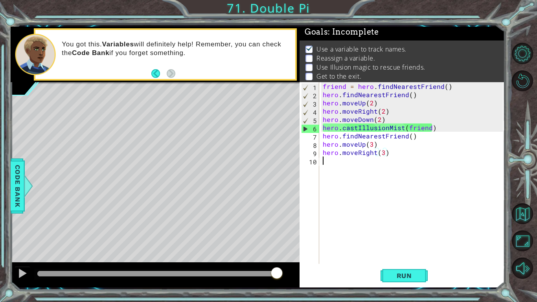
click at [347, 172] on div "friend = hero . findNearestFriend ( ) hero . findNearestFriend ( ) hero . moveU…" at bounding box center [414, 181] width 186 height 198
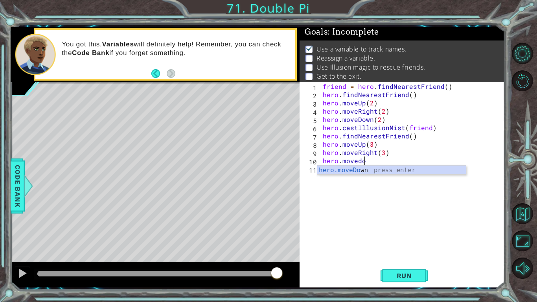
scroll to position [0, 2]
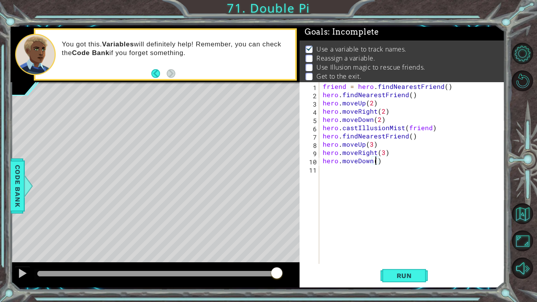
type textarea "hero.moveDown(3)"
click at [343, 188] on div "friend = hero . findNearestFriend ( ) hero . findNearestFriend ( ) hero . moveU…" at bounding box center [414, 181] width 186 height 198
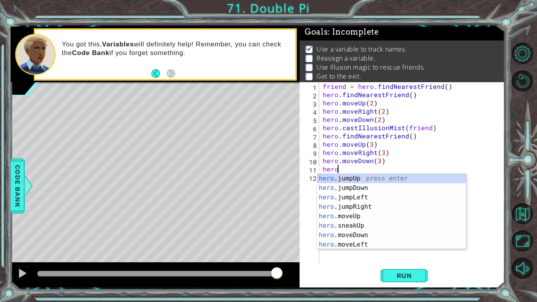
scroll to position [0, 1]
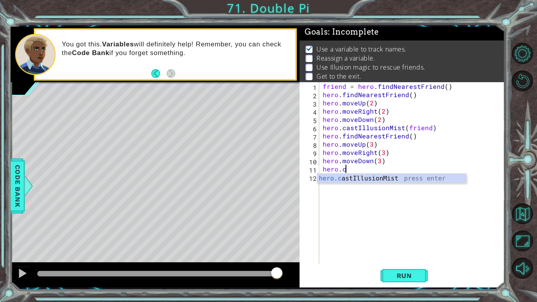
type textarea "hero.castIllusionMist(friend)"
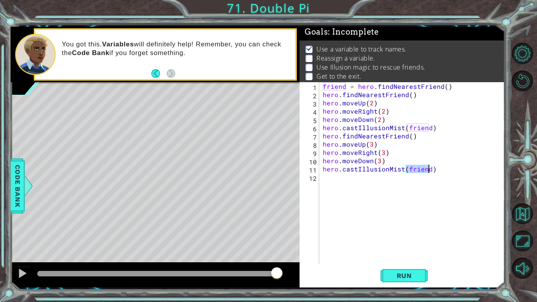
click at [337, 191] on div "friend = hero . findNearestFriend ( ) hero . findNearestFriend ( ) hero . moveU…" at bounding box center [414, 181] width 186 height 198
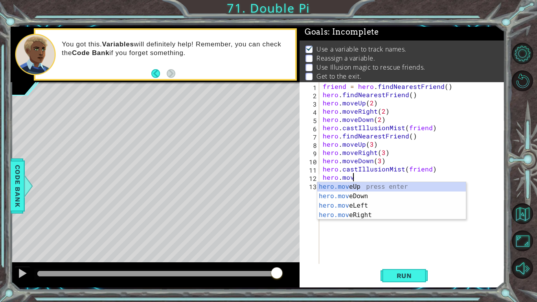
scroll to position [0, 2]
click at [361, 217] on div "hero.move Up press enter hero.move Down press enter hero.move Left press enter …" at bounding box center [391, 210] width 149 height 57
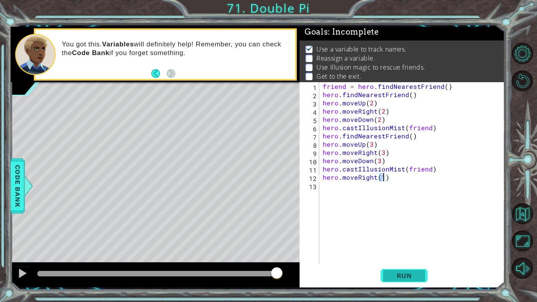
click at [396, 270] on button "Run" at bounding box center [404, 276] width 47 height 20
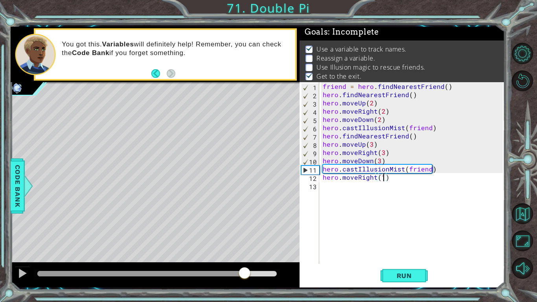
drag, startPoint x: 39, startPoint y: 273, endPoint x: 245, endPoint y: 268, distance: 206.6
click at [245, 268] on div at bounding box center [245, 274] width 14 height 14
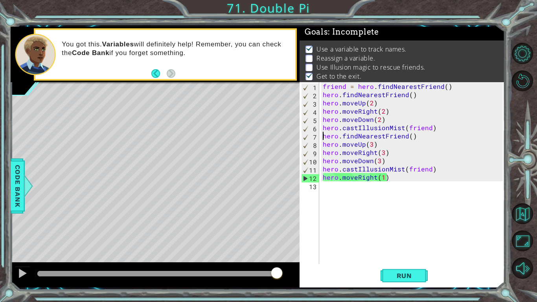
click at [321, 138] on div "friend = hero . findNearestFriend ( ) hero . findNearestFriend ( ) hero . moveU…" at bounding box center [414, 181] width 186 height 198
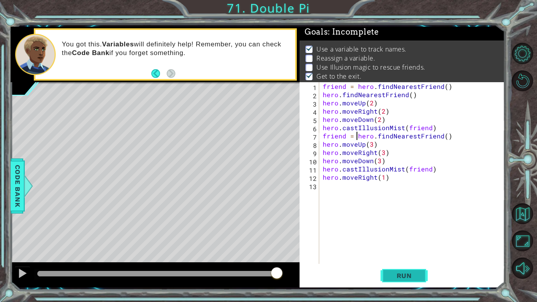
click at [397, 282] on button "Run" at bounding box center [404, 276] width 47 height 20
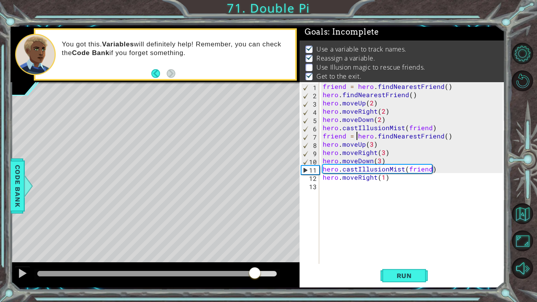
drag, startPoint x: 45, startPoint y: 275, endPoint x: 255, endPoint y: 301, distance: 211.3
click at [255, 301] on div "1 ההההההההההההההההההההההההההההההההההההההההההההההההההההההההההההההההההההההההההההה…" at bounding box center [268, 151] width 537 height 302
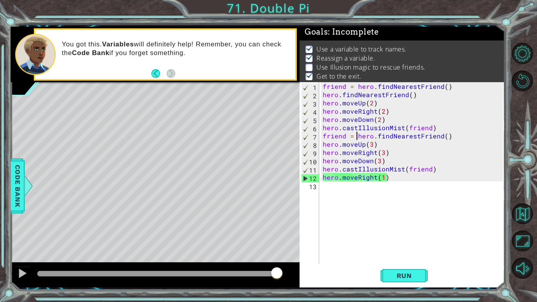
click at [321, 146] on div "friend = hero . findNearestFriend ( ) hero . findNearestFriend ( ) hero . moveU…" at bounding box center [414, 181] width 186 height 198
type textarea "hero.moveUp(3)"
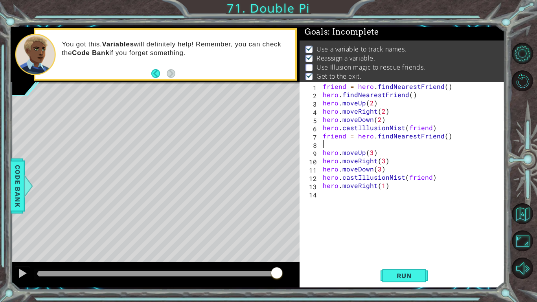
click at [326, 142] on div "friend = hero . findNearestFriend ( ) hero . findNearestFriend ( ) hero . moveU…" at bounding box center [414, 181] width 186 height 198
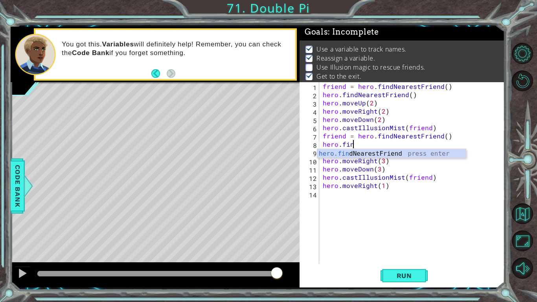
type textarea "hero.find"
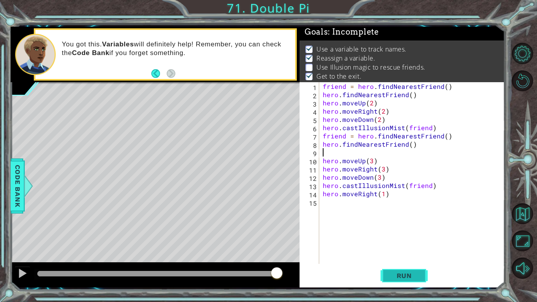
click at [401, 273] on span "Run" at bounding box center [404, 276] width 31 height 8
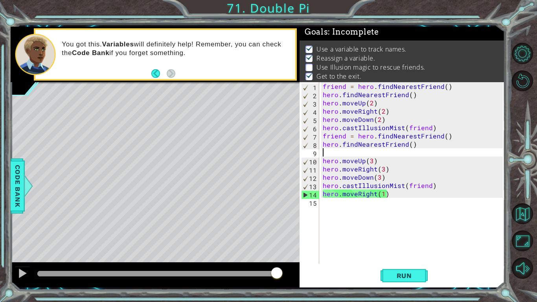
drag, startPoint x: 45, startPoint y: 274, endPoint x: 290, endPoint y: 302, distance: 247.0
click at [290, 302] on div "1 ההההההההההההההההההההההההההההההההההההההההההההההההההההההההההההההההההההההההההההה…" at bounding box center [268, 151] width 537 height 302
